Goal: Information Seeking & Learning: Learn about a topic

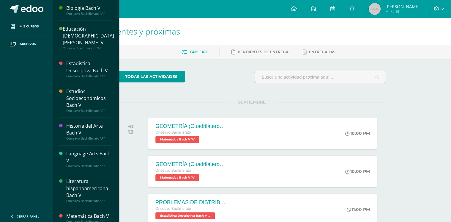
click at [80, 16] on div "Biología [PERSON_NAME] V Onceavo Bachillerato "A"" at bounding box center [85, 10] width 52 height 21
click at [80, 12] on div "Onceavo Bachillerato "A"" at bounding box center [88, 14] width 45 height 4
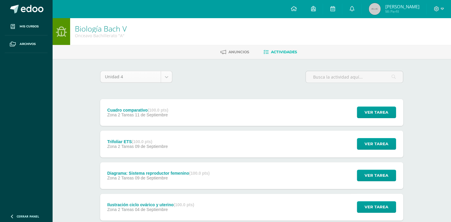
click at [135, 170] on div "Diagrama: Sistema reproductor femenino (100.0 pts)" at bounding box center [158, 172] width 102 height 5
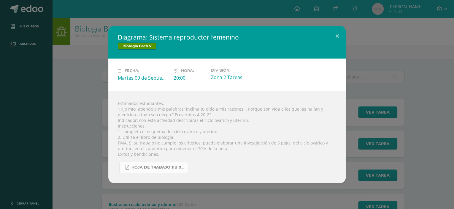
click at [170, 166] on span "Hoja de trabajo 11B 0809.pdf" at bounding box center [158, 167] width 53 height 5
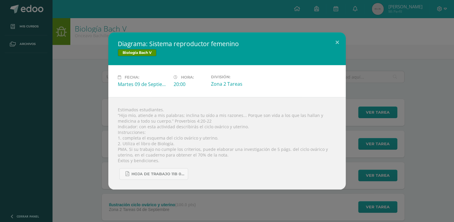
click at [74, 88] on div "Diagrama: Sistema reproductor femenino Biología Bach V Fecha: Martes 09 de Sept…" at bounding box center [227, 110] width 450 height 157
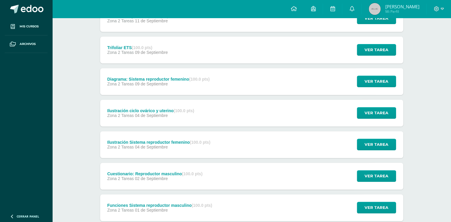
scroll to position [95, 0]
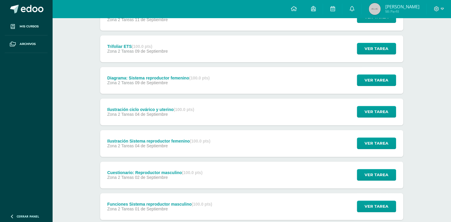
drag, startPoint x: 162, startPoint y: 144, endPoint x: 105, endPoint y: 142, distance: 56.8
click at [105, 142] on div "Ilustración Sistema reproductor femenino (100.0 pts) Zona 2 Tareas 04 de Septie…" at bounding box center [158, 143] width 117 height 27
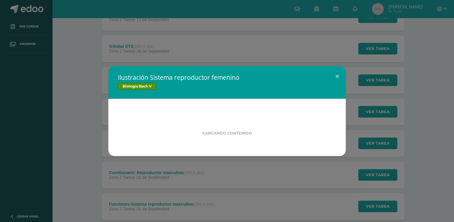
drag, startPoint x: 105, startPoint y: 142, endPoint x: 82, endPoint y: 142, distance: 23.5
click at [82, 142] on div "Ilustración Sistema reproductor femenino Biología Bach V Cargando contenido" at bounding box center [227, 111] width 450 height 90
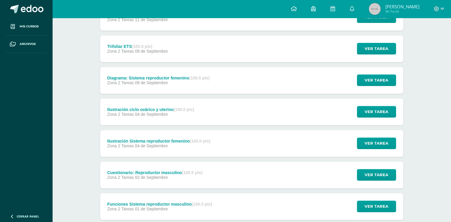
click at [145, 87] on div "Diagrama: Sistema reproductor femenino (100.0 pts) Zona 2 Tareas 09 de Septiemb…" at bounding box center [158, 80] width 116 height 27
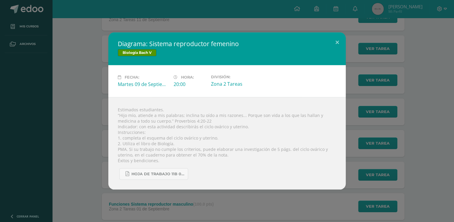
click at [101, 102] on div "Diagrama: Sistema reproductor femenino Biología Bach V Fecha: Martes 09 de Sept…" at bounding box center [227, 110] width 450 height 157
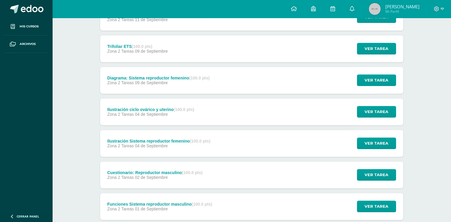
click at [103, 145] on div "Ilustración Sistema reproductor femenino (100.0 pts) Zona 2 Tareas 04 de Septie…" at bounding box center [158, 143] width 117 height 27
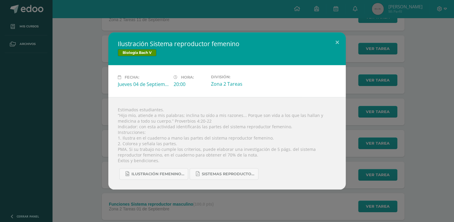
click at [81, 142] on div "Ilustración Sistema reproductor femenino Biología Bach V Fecha: Jueves 04 de Se…" at bounding box center [227, 110] width 450 height 157
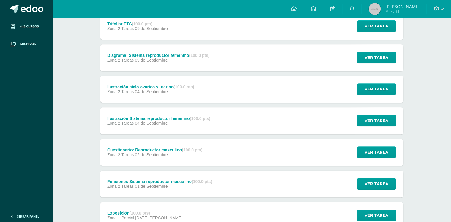
scroll to position [119, 0]
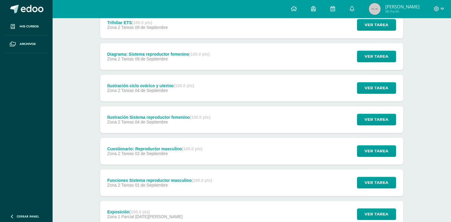
click at [116, 152] on span "Zona 2 Tareas" at bounding box center [120, 153] width 26 height 5
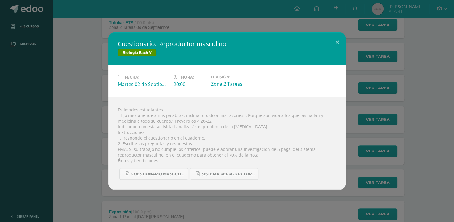
click at [97, 151] on div "Cuestionario: Reproductor masculino Biología Bach V Fecha: Martes 02 de Septiem…" at bounding box center [227, 110] width 450 height 157
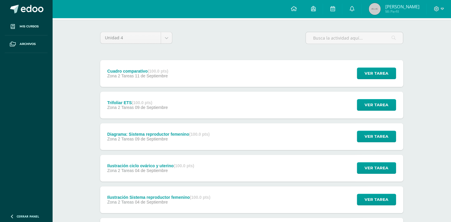
scroll to position [24, 0]
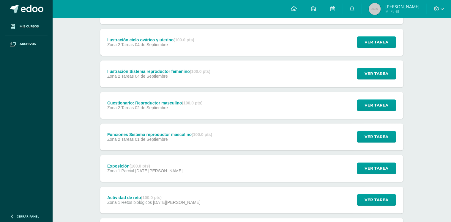
scroll to position [166, 0]
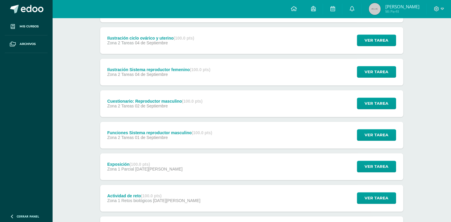
click at [158, 105] on span "02 de Septiembre" at bounding box center [151, 105] width 33 height 5
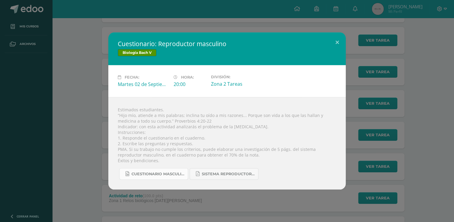
click at [150, 175] on span "cuestionario masculino.jpg" at bounding box center [158, 173] width 53 height 5
click at [223, 171] on link "Sistema reproductor MASCULINO.pdf" at bounding box center [224, 174] width 69 height 12
click at [102, 65] on div "Cuestionario: Reproductor masculino Biología Bach V Fecha: Martes 02 de Septiem…" at bounding box center [227, 110] width 450 height 157
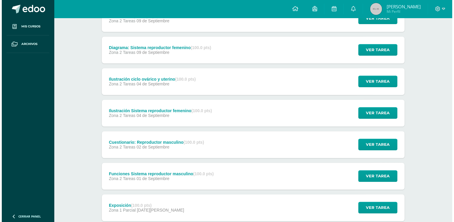
scroll to position [123, 0]
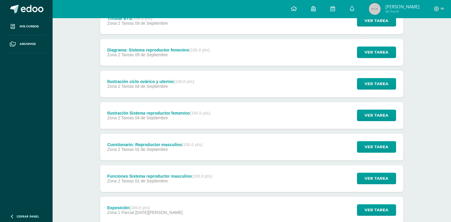
click at [135, 181] on span "01 de Septiembre" at bounding box center [151, 180] width 33 height 5
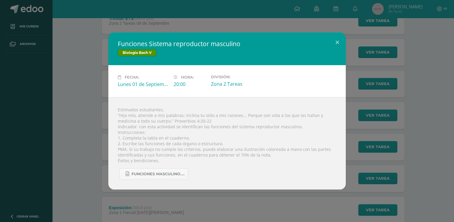
click at [85, 153] on div "Funciones Sistema reproductor masculino Biología Bach V Fecha: Lunes 01 de Sept…" at bounding box center [227, 110] width 450 height 157
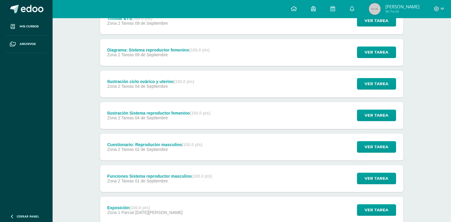
click at [114, 175] on div "Funciones Sistema reproductor masculino (100.0 pts)" at bounding box center [159, 175] width 105 height 5
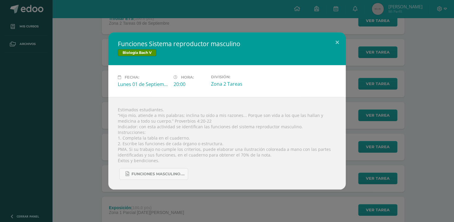
click at [134, 180] on div "Estimados estudiantes. “Hijo mío, atiende a mis palabras; inclina tu oído a mis…" at bounding box center [227, 143] width 238 height 92
click at [136, 172] on span "Funciones MASCULINO.jpg" at bounding box center [158, 173] width 53 height 5
